Goal: Find specific page/section: Find specific page/section

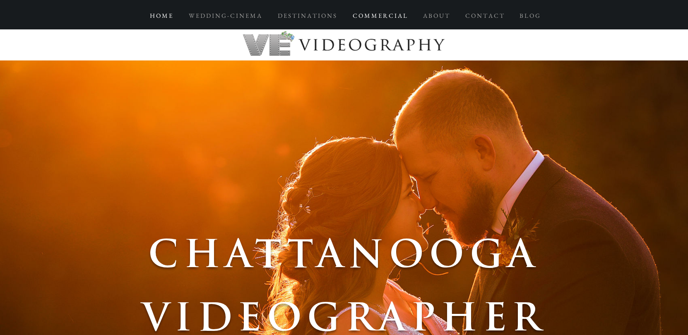
click at [378, 16] on p "C O M M E R C I A L" at bounding box center [380, 15] width 63 height 15
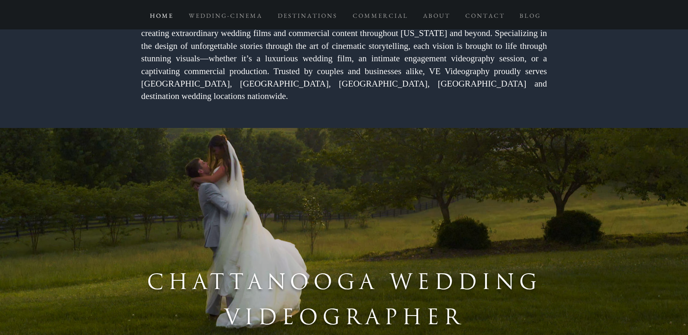
scroll to position [662, 0]
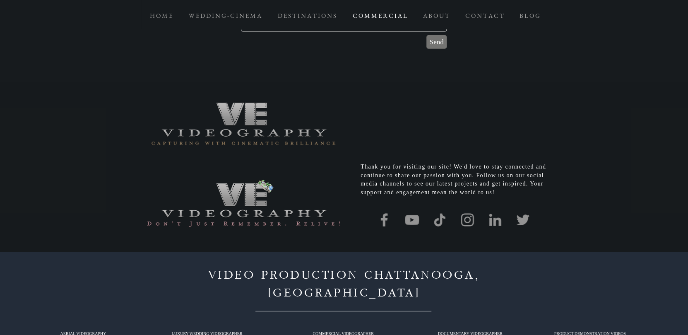
scroll to position [6004, 0]
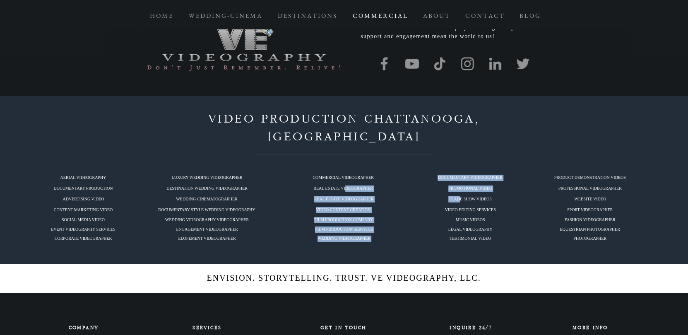
drag, startPoint x: 346, startPoint y: 79, endPoint x: 461, endPoint y: 89, distance: 115.2
click at [461, 96] on div "VIDEO PRODUCTION CHATTANOOGA, TN AERIAL VIDEOGRAPHY DOCUMENTARY PRODUCTION ADVE…" at bounding box center [344, 180] width 688 height 168
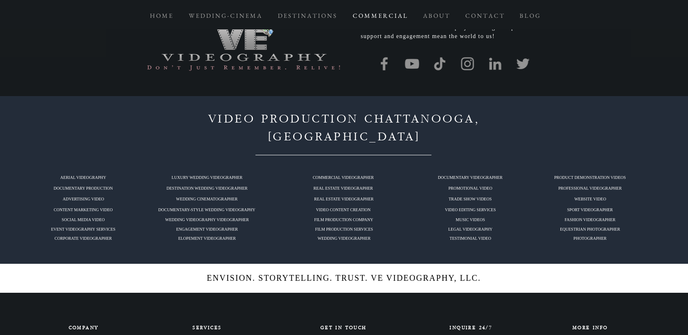
click at [532, 96] on div at bounding box center [344, 180] width 688 height 168
